Goal: Check status: Check status

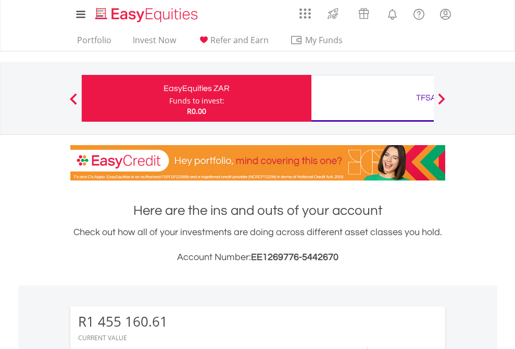
click at [169, 98] on div "Funds to invest:" at bounding box center [196, 101] width 55 height 10
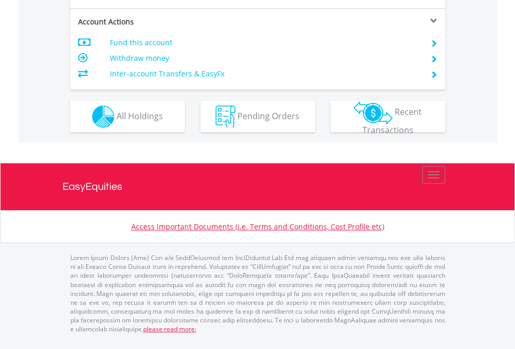
scroll to position [998, 0]
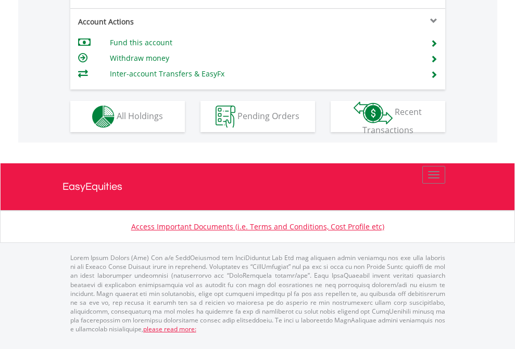
scroll to position [929, 0]
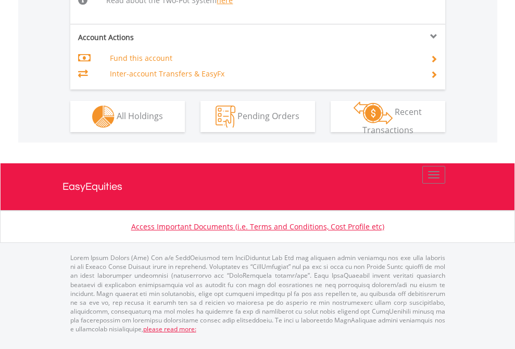
scroll to position [1080, 0]
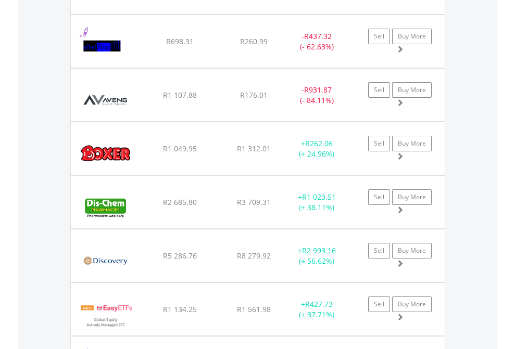
scroll to position [100, 163]
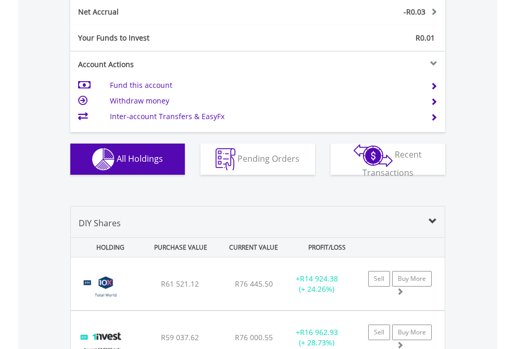
scroll to position [1179, 0]
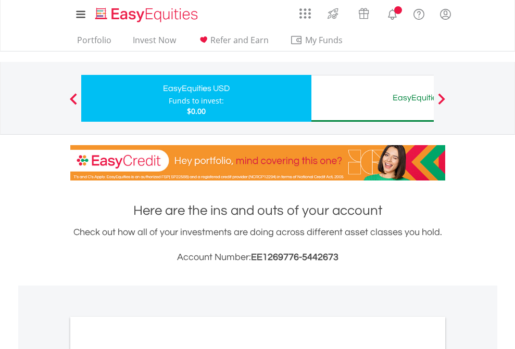
scroll to position [626, 0]
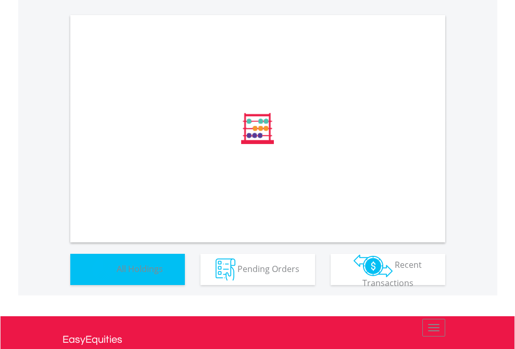
click at [117, 274] on span "All Holdings" at bounding box center [140, 268] width 46 height 11
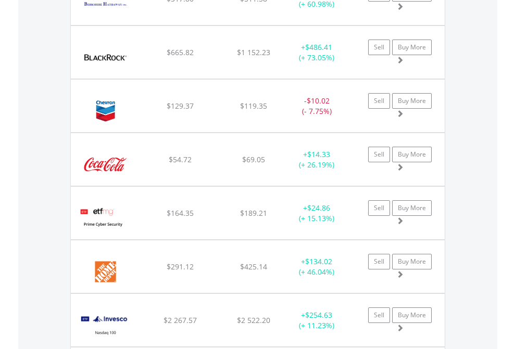
scroll to position [100, 163]
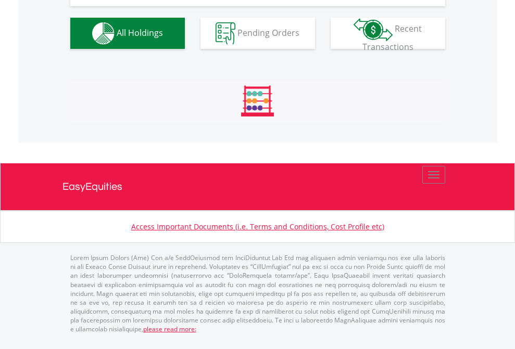
scroll to position [1179, 0]
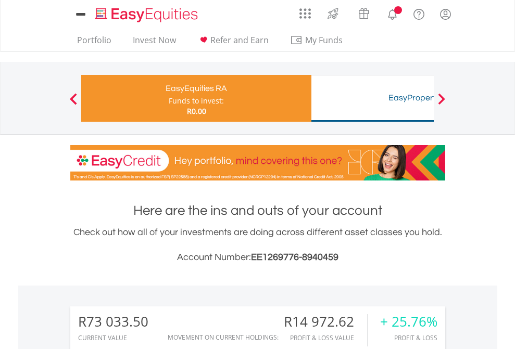
scroll to position [100, 163]
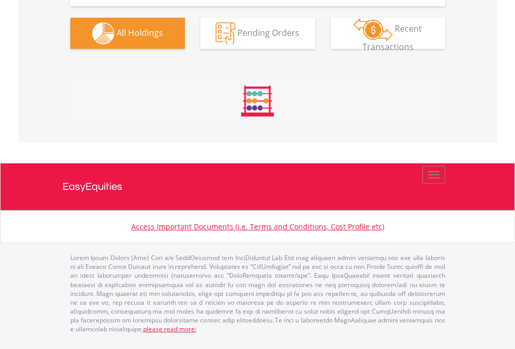
scroll to position [1199, 0]
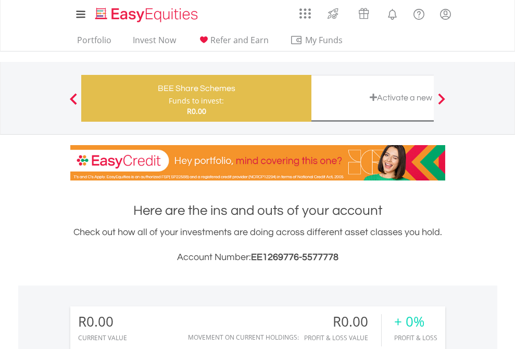
scroll to position [100, 163]
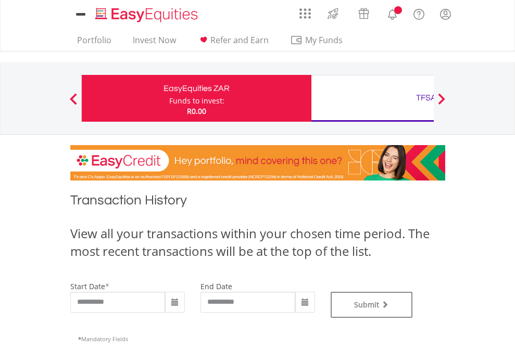
type input "**********"
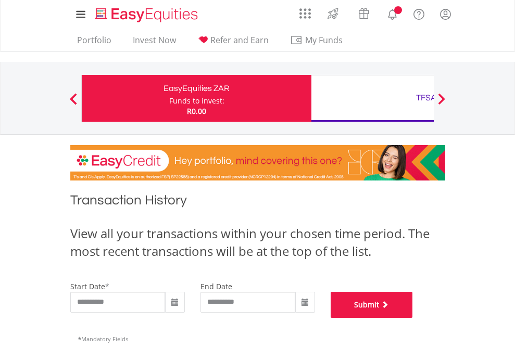
click at [413, 318] on button "Submit" at bounding box center [372, 305] width 82 height 26
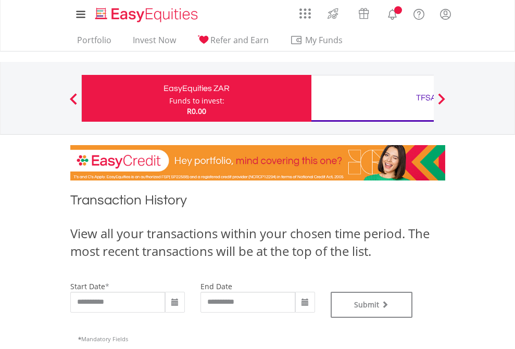
click at [372, 98] on div "TFSA" at bounding box center [426, 98] width 217 height 15
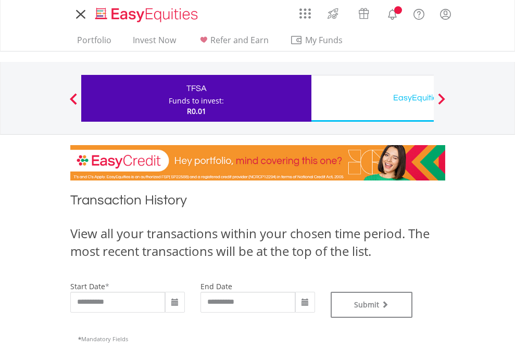
type input "**********"
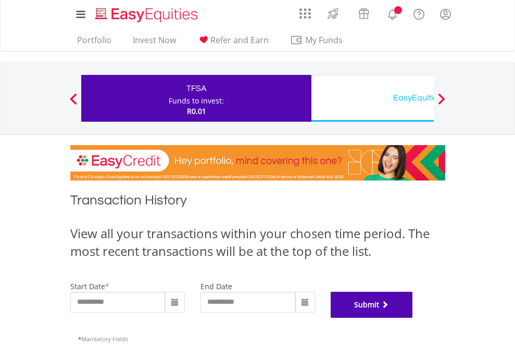
click at [413, 318] on button "Submit" at bounding box center [372, 305] width 82 height 26
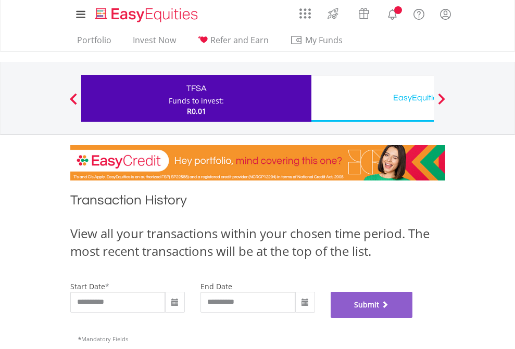
scroll to position [422, 0]
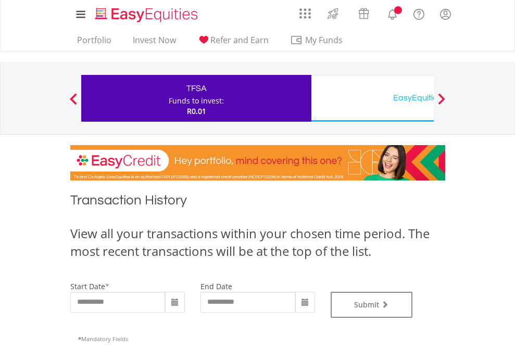
click at [372, 98] on div "EasyEquities USD" at bounding box center [426, 98] width 217 height 15
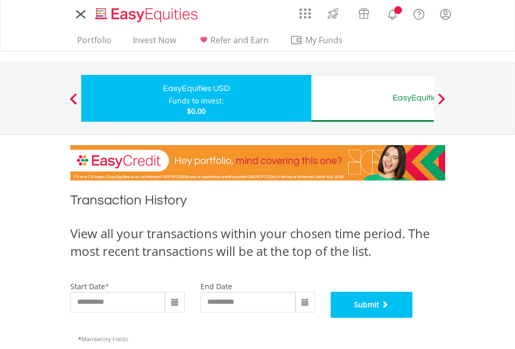
click at [413, 318] on button "Submit" at bounding box center [372, 305] width 82 height 26
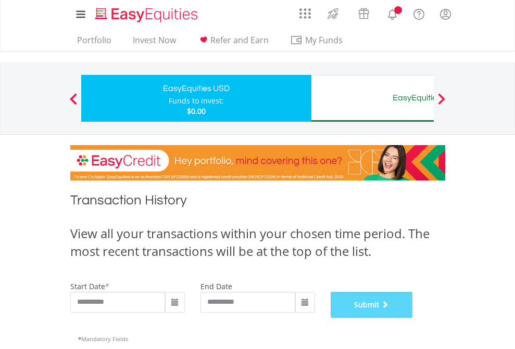
scroll to position [422, 0]
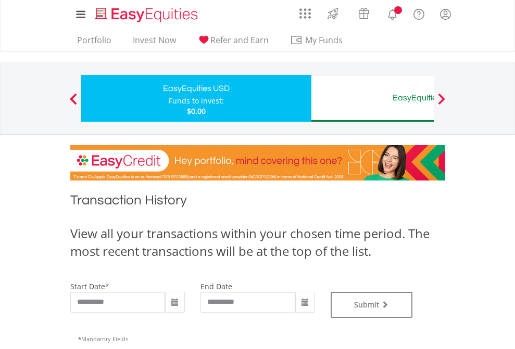
click at [372, 98] on div "EasyEquities AUD" at bounding box center [426, 98] width 217 height 15
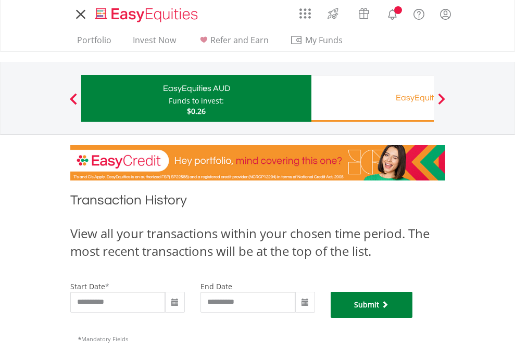
click at [413, 318] on button "Submit" at bounding box center [372, 305] width 82 height 26
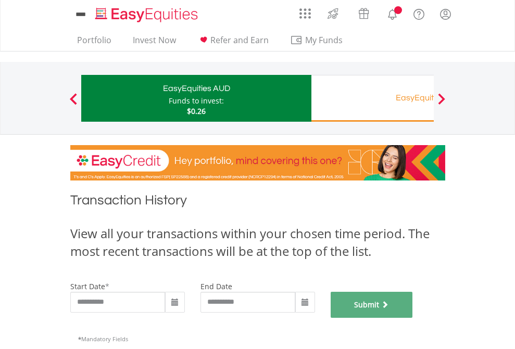
scroll to position [422, 0]
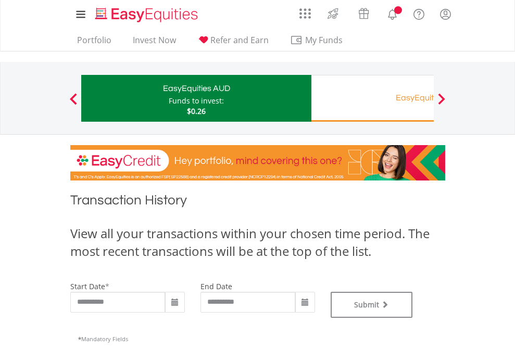
click at [372, 98] on div "EasyEquities RA" at bounding box center [426, 98] width 217 height 15
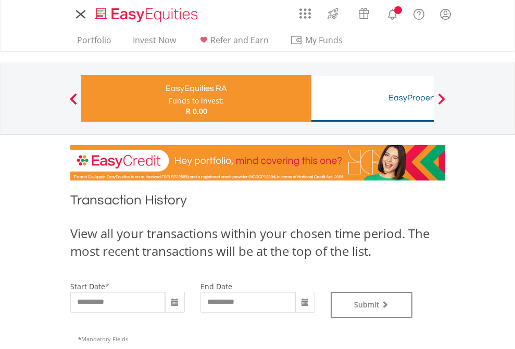
type input "**********"
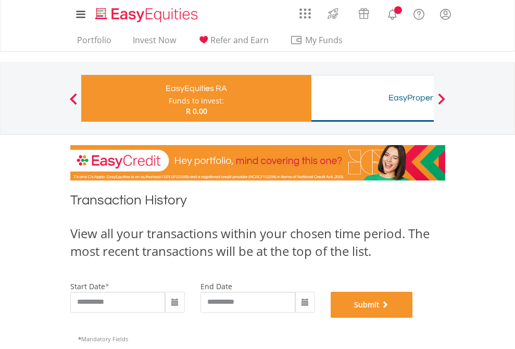
click at [413, 318] on button "Submit" at bounding box center [372, 305] width 82 height 26
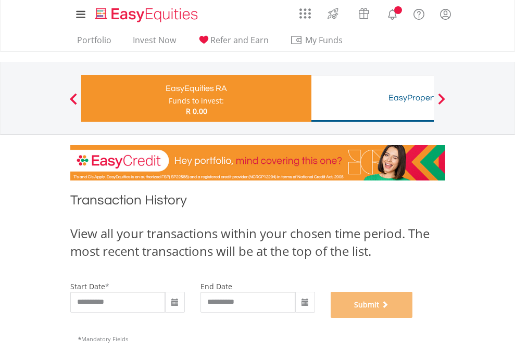
scroll to position [422, 0]
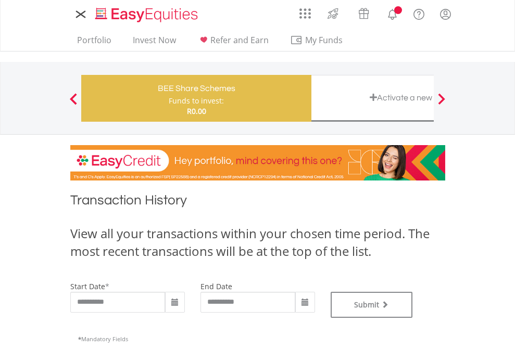
type input "**********"
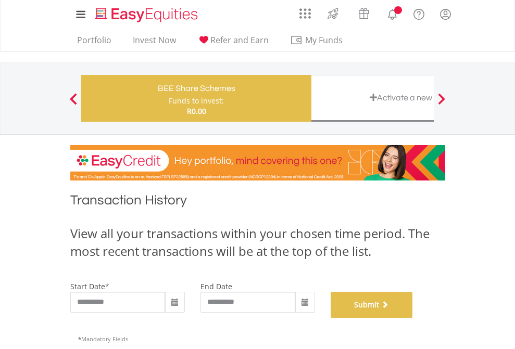
click at [413, 318] on button "Submit" at bounding box center [372, 305] width 82 height 26
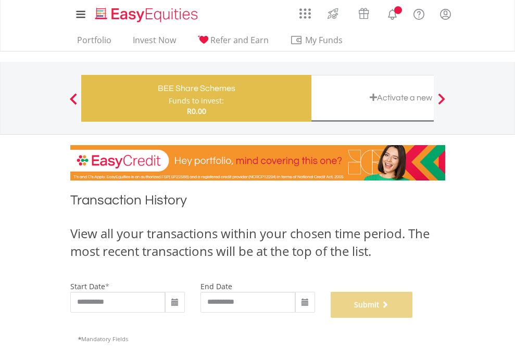
scroll to position [422, 0]
